Goal: Information Seeking & Learning: Check status

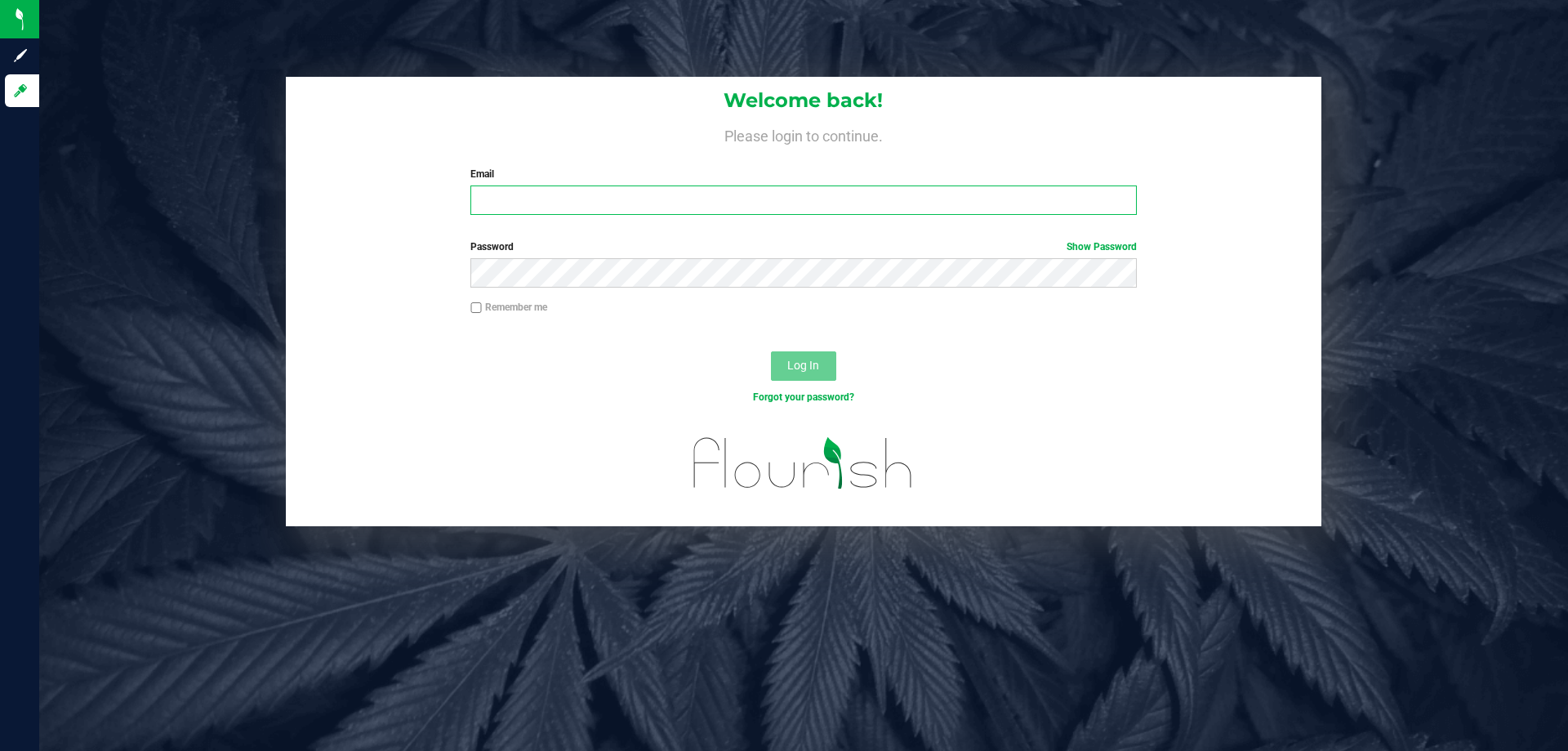
click at [570, 201] on input "Email" at bounding box center [803, 201] width 666 height 30
type input "[EMAIL_ADDRESS][DOMAIN_NAME]"
click at [770, 352] on button "Log In" at bounding box center [803, 366] width 65 height 30
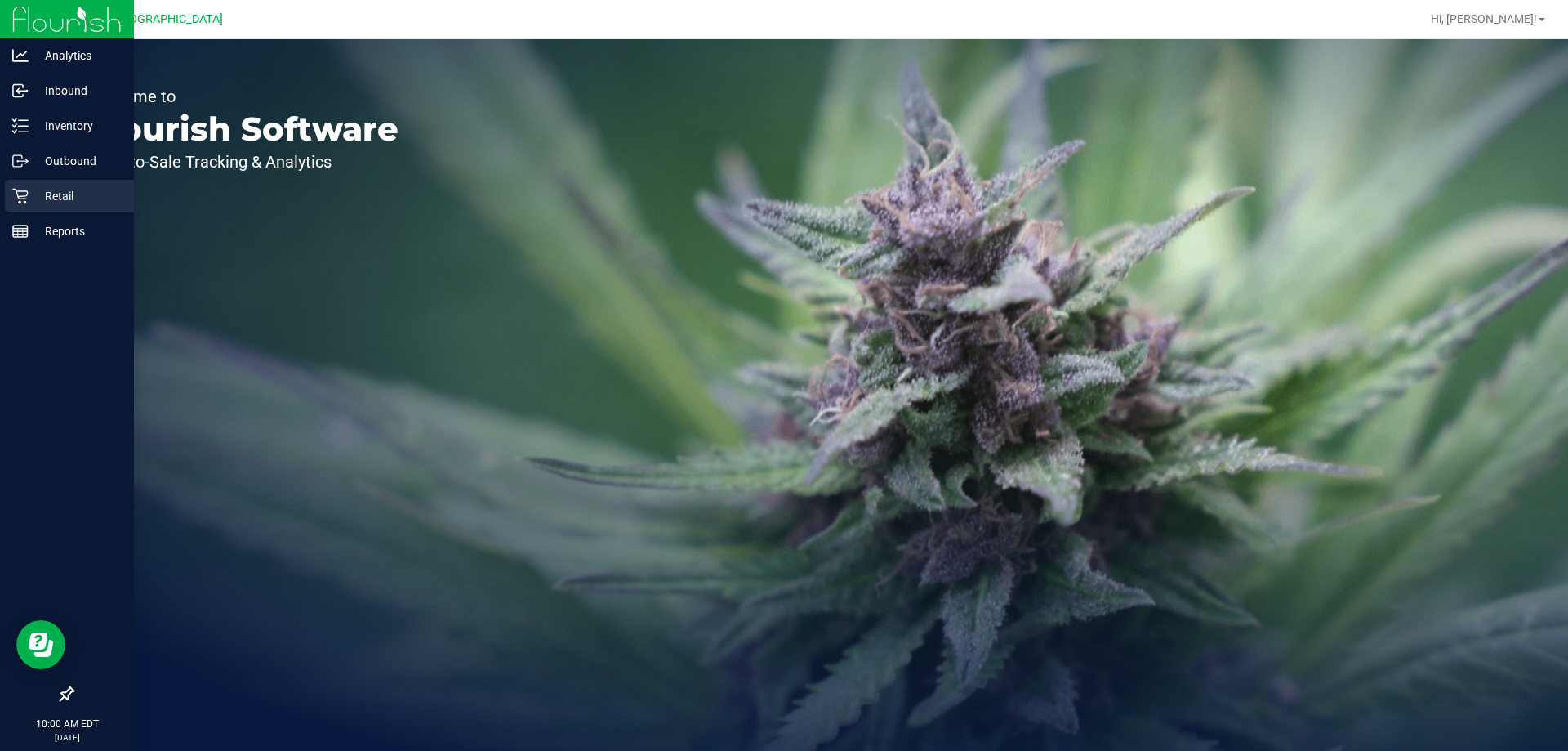
click at [52, 187] on p "Retail" at bounding box center [78, 196] width 98 height 20
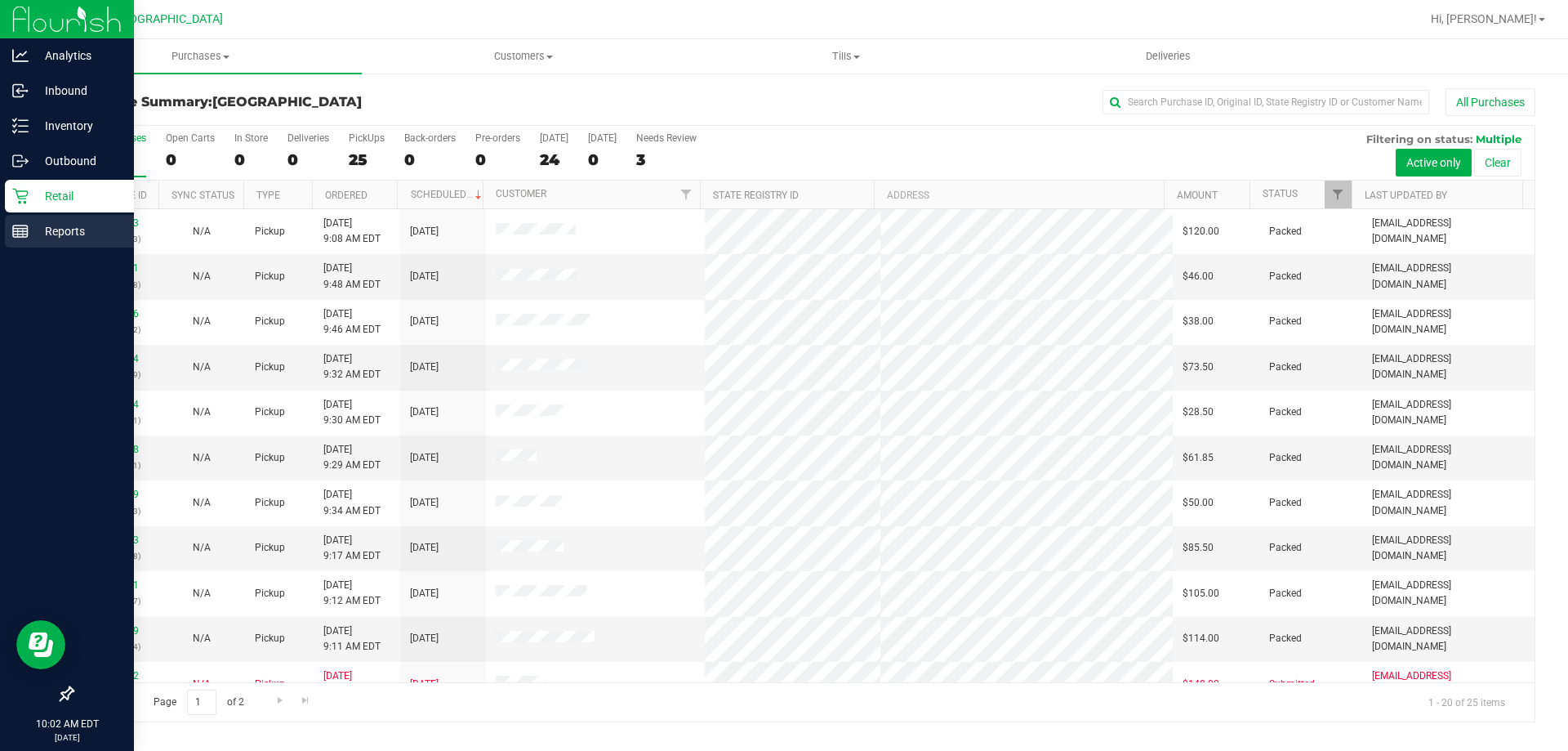
click at [10, 238] on div "Reports" at bounding box center [69, 231] width 129 height 33
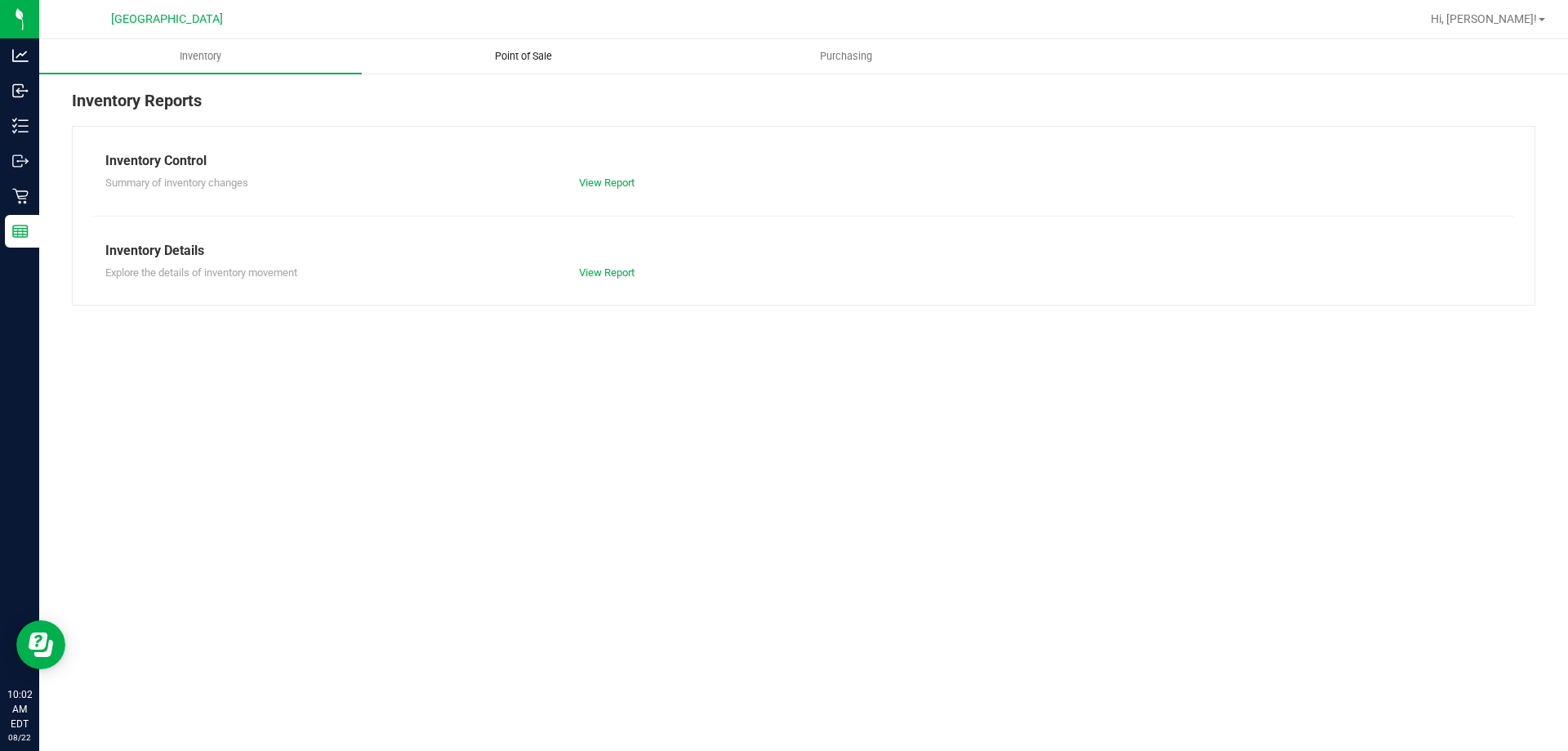
click at [523, 50] on span "Point of Sale" at bounding box center [523, 56] width 101 height 15
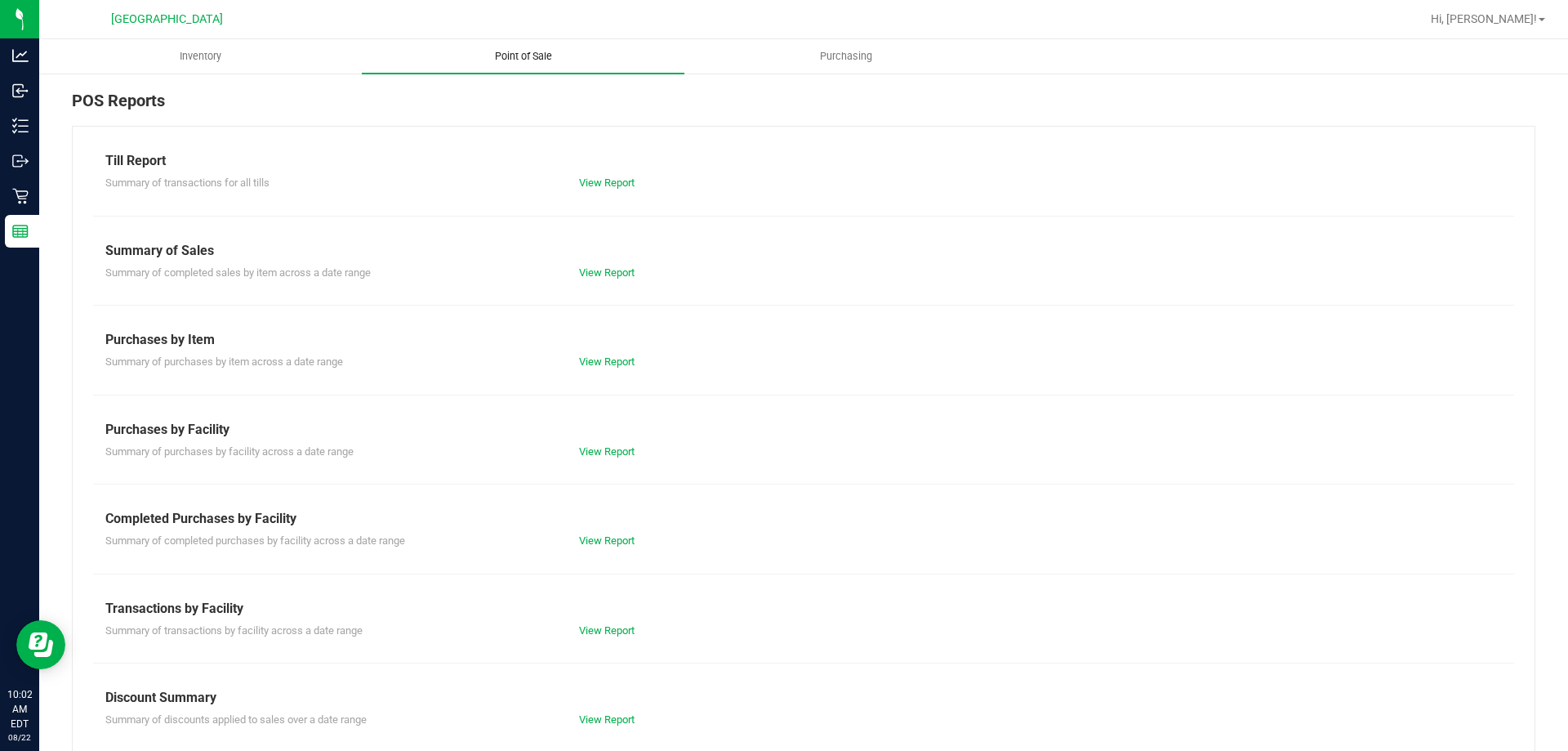
click at [608, 182] on link "View Report" at bounding box center [606, 182] width 55 height 12
